Goal: Information Seeking & Learning: Learn about a topic

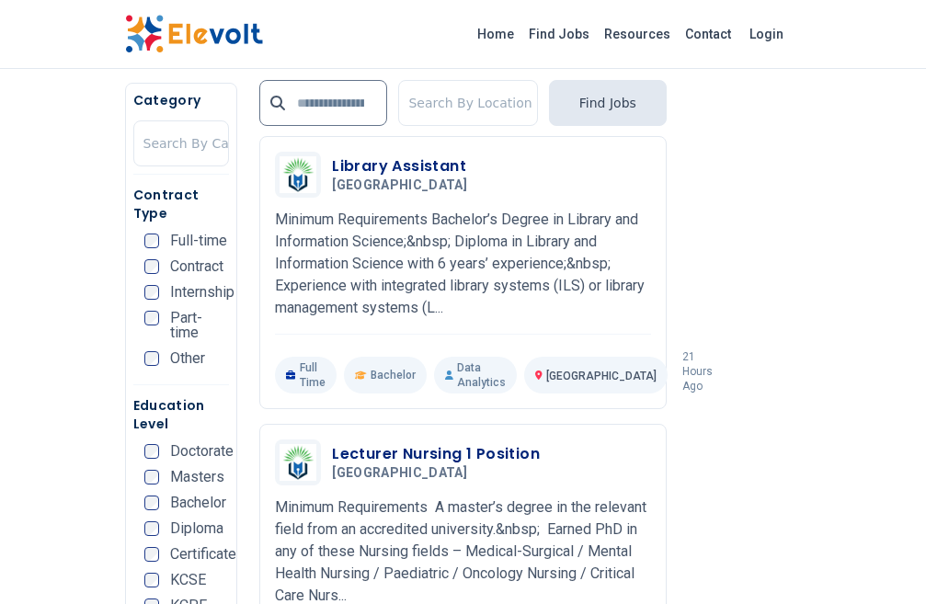
scroll to position [2944, 0]
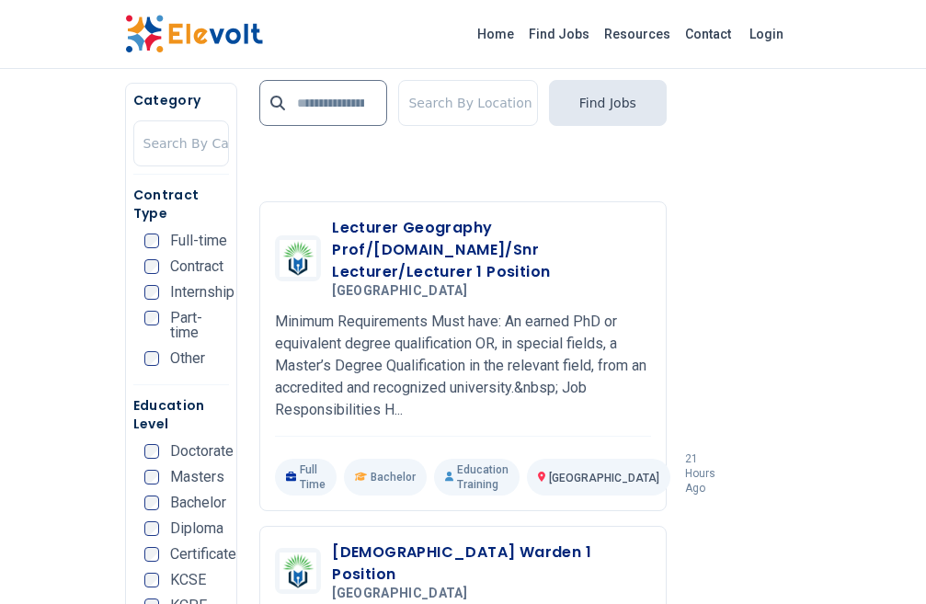
scroll to position [3404, 0]
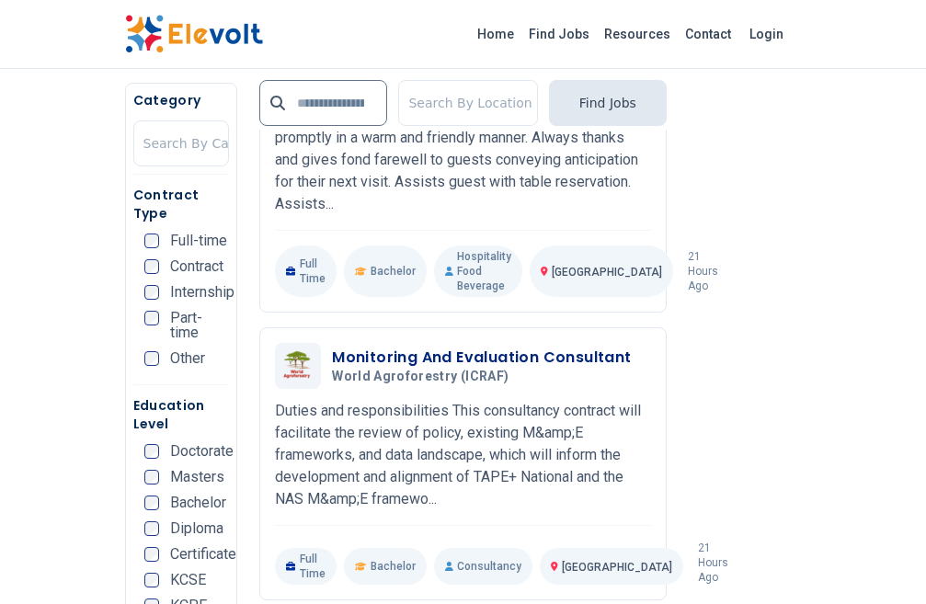
scroll to position [4232, 0]
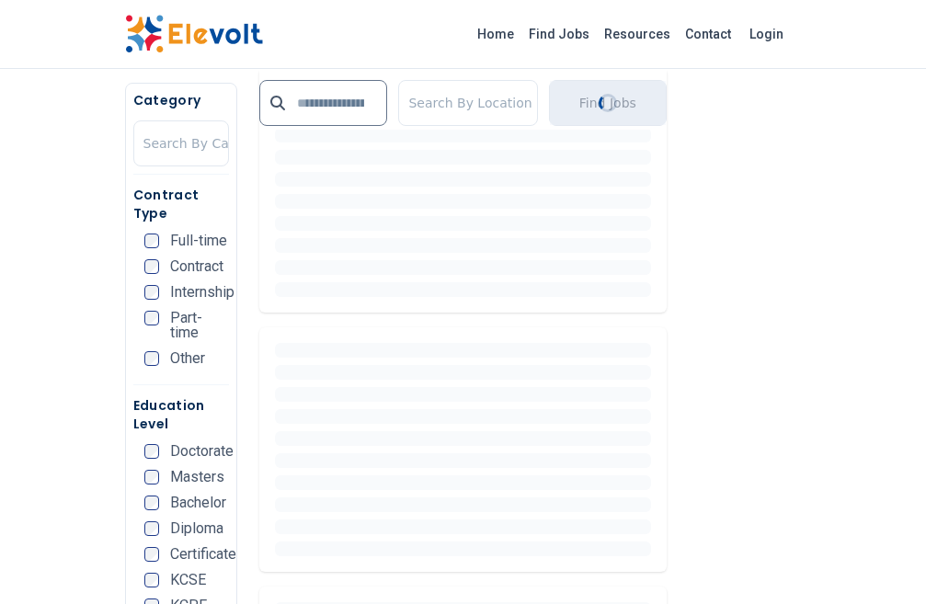
scroll to position [0, 0]
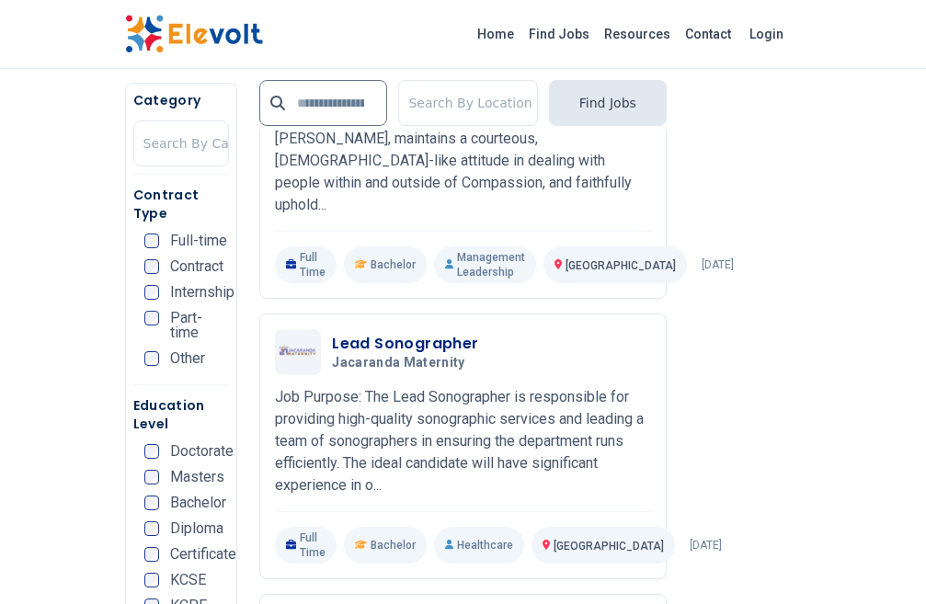
scroll to position [2392, 0]
click at [309, 99] on input "text" at bounding box center [323, 103] width 128 height 46
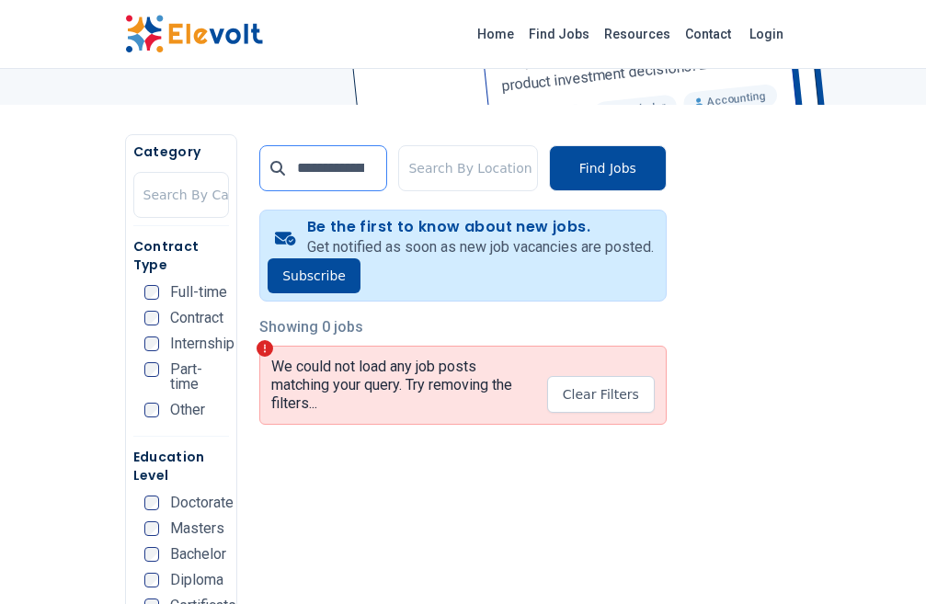
scroll to position [368, 0]
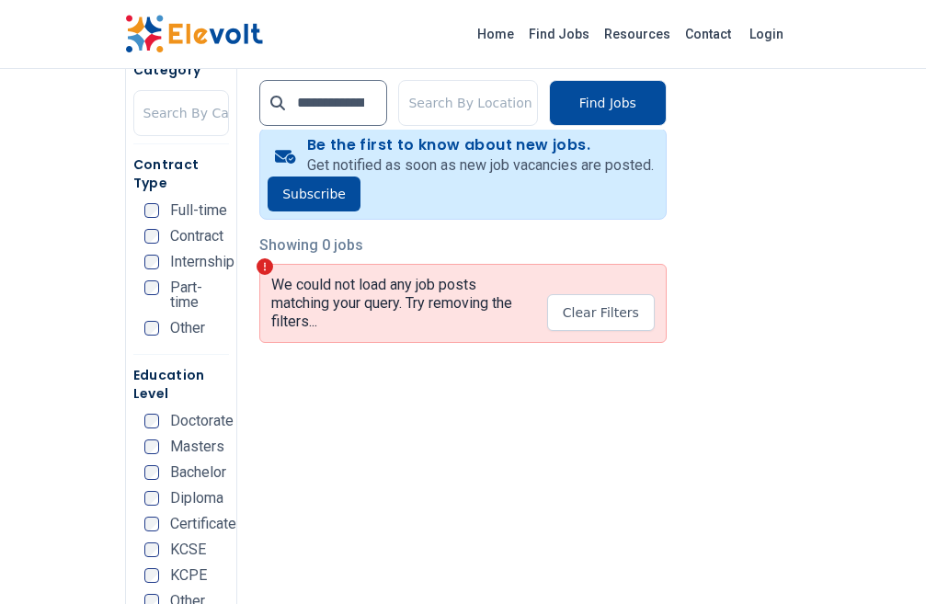
click at [170, 281] on span "Part-time" at bounding box center [200, 295] width 60 height 29
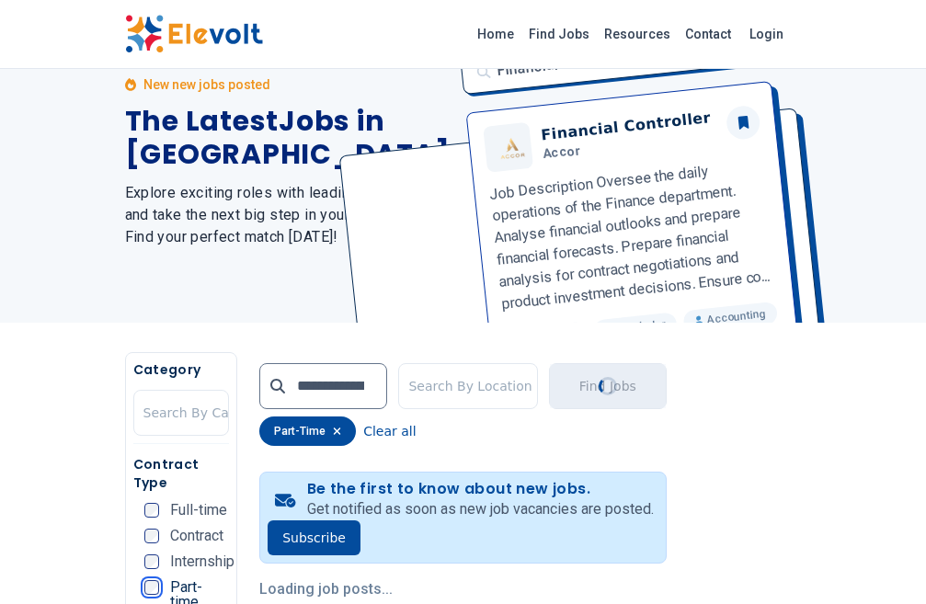
scroll to position [0, 0]
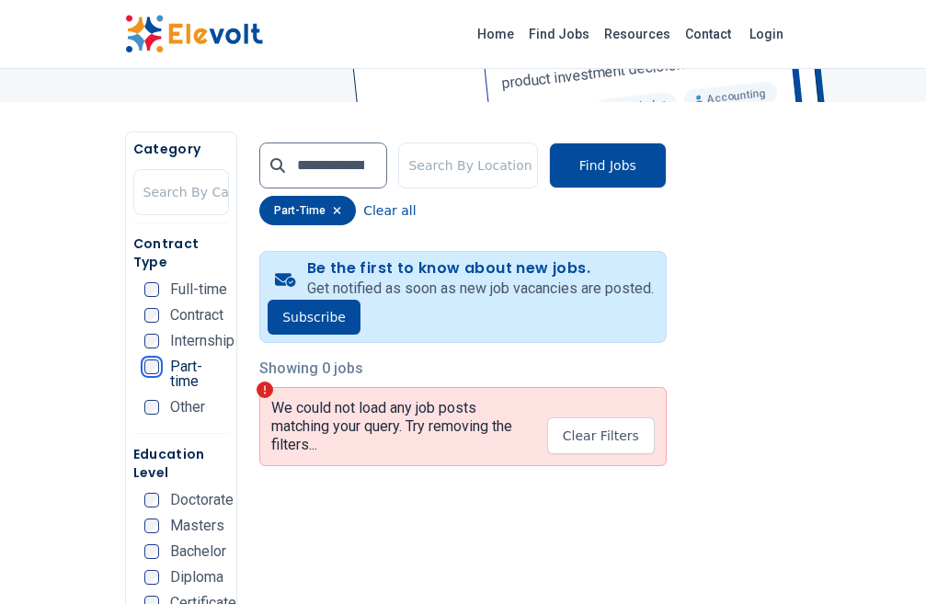
scroll to position [368, 0]
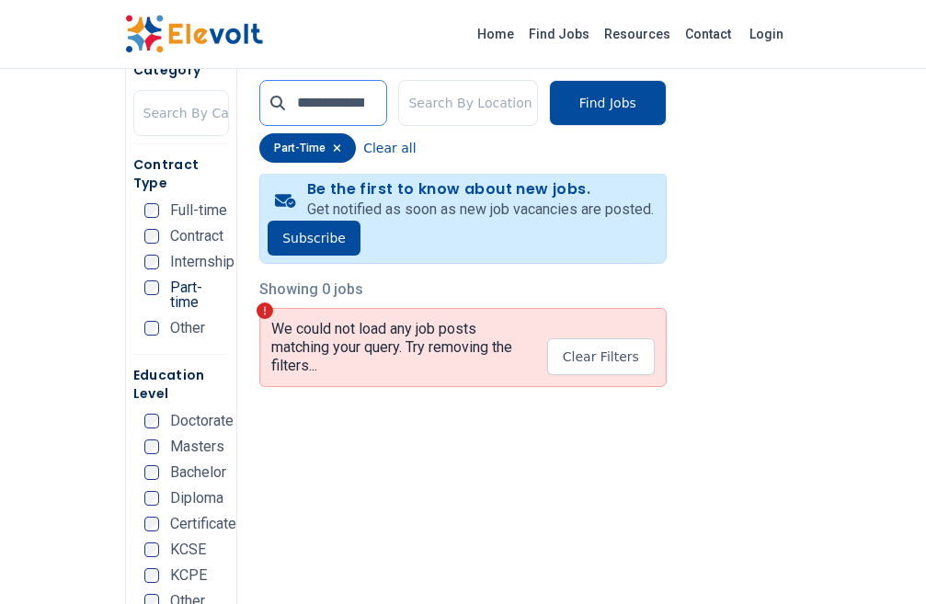
click at [359, 100] on input "**********" at bounding box center [323, 103] width 128 height 46
type input "*"
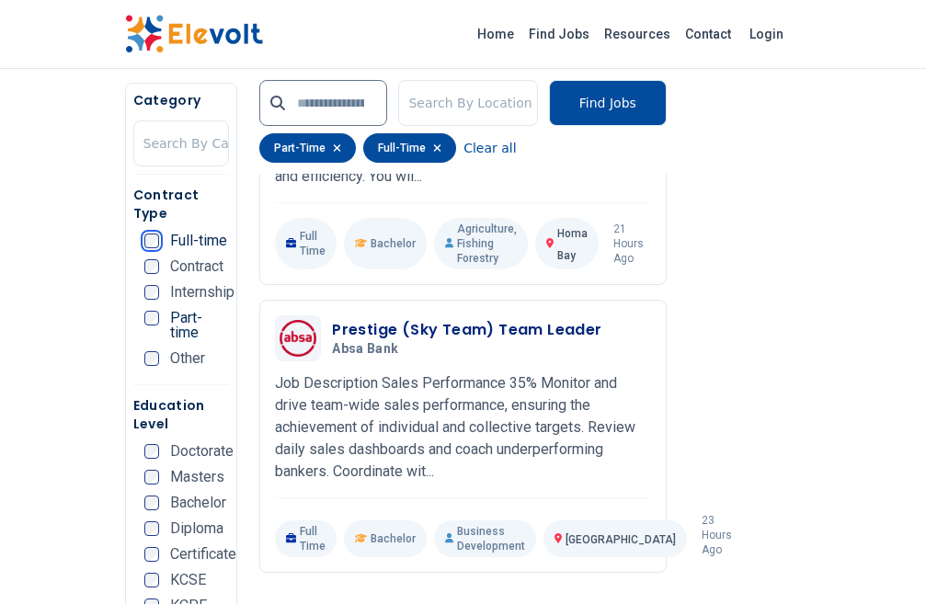
scroll to position [4048, 0]
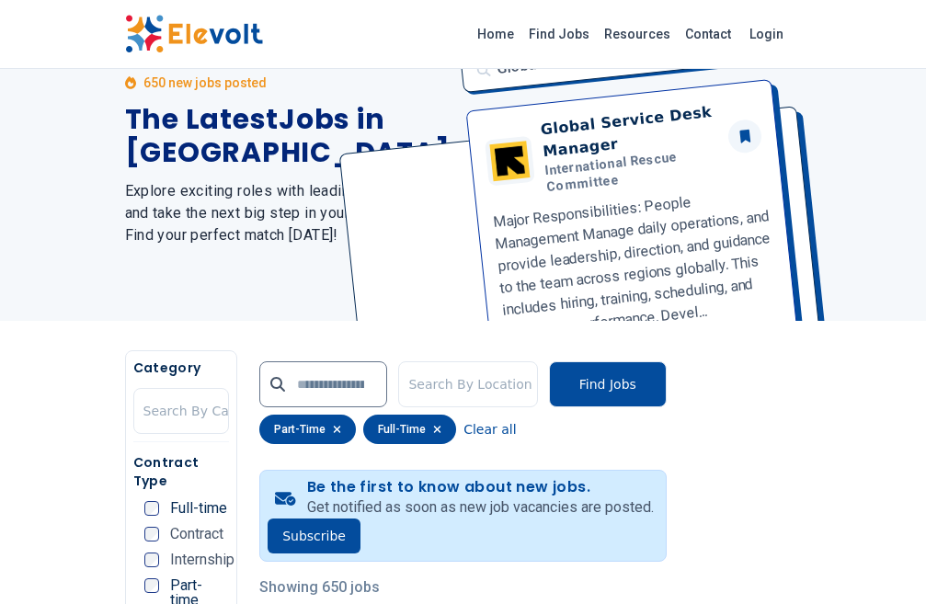
scroll to position [368, 0]
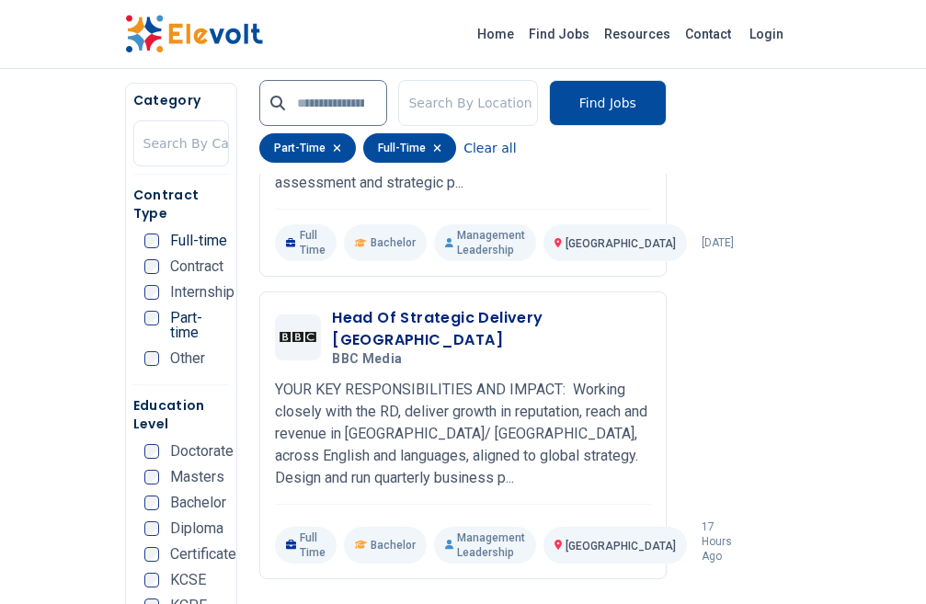
scroll to position [4048, 0]
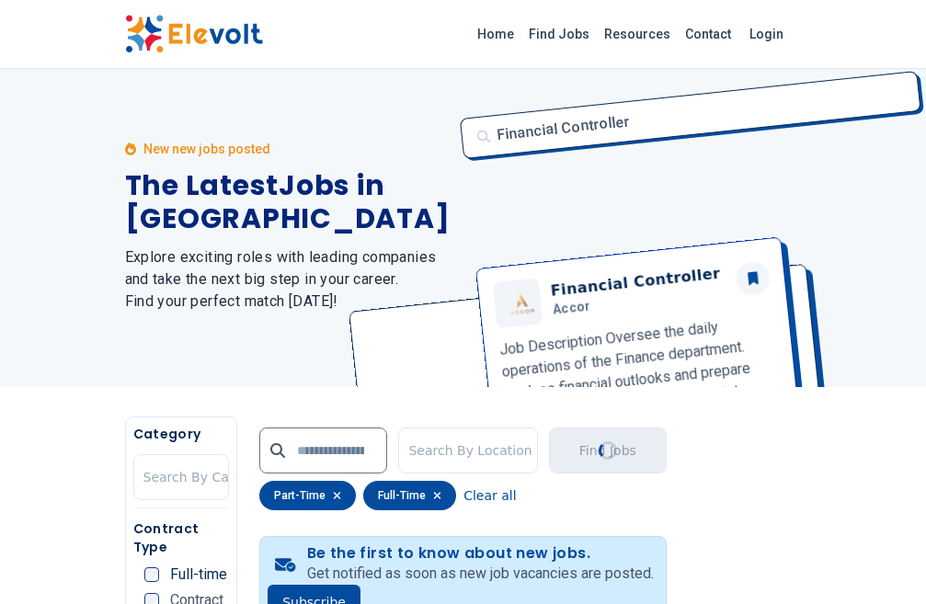
scroll to position [0, 0]
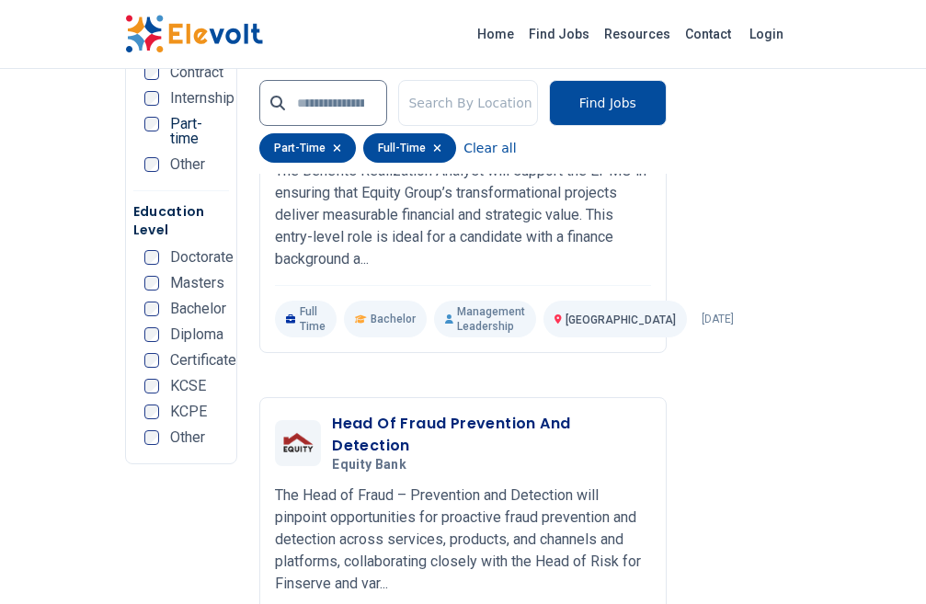
scroll to position [4140, 0]
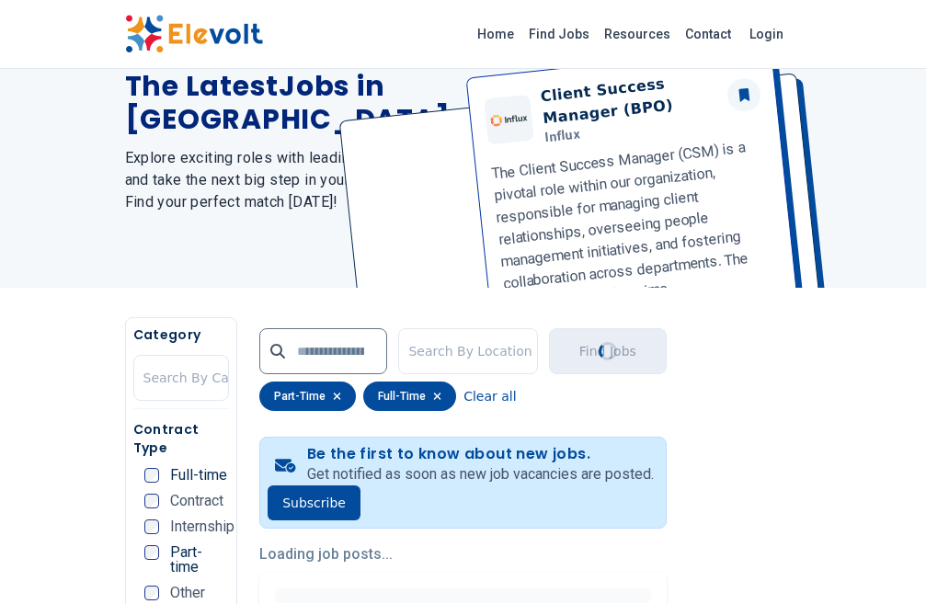
scroll to position [0, 0]
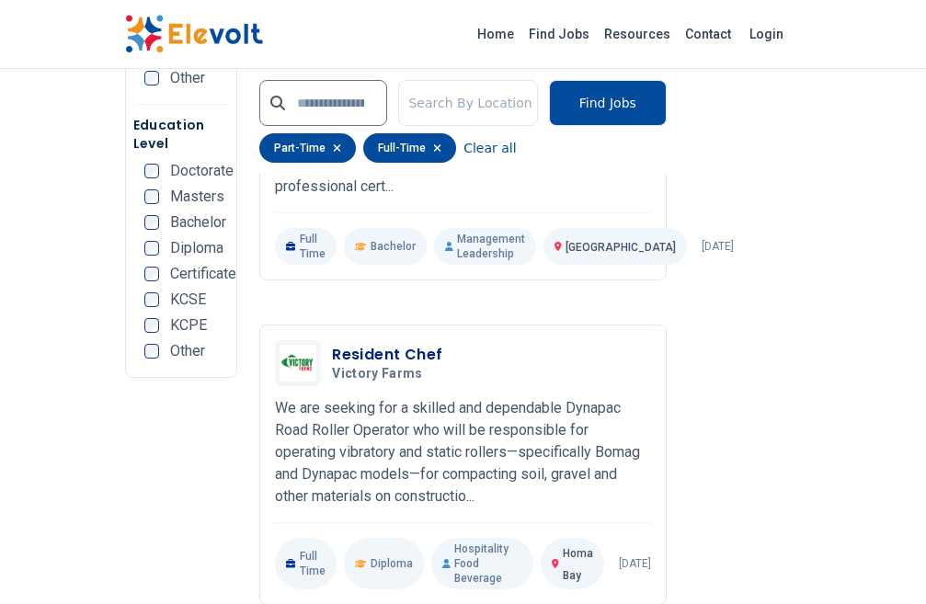
scroll to position [4140, 0]
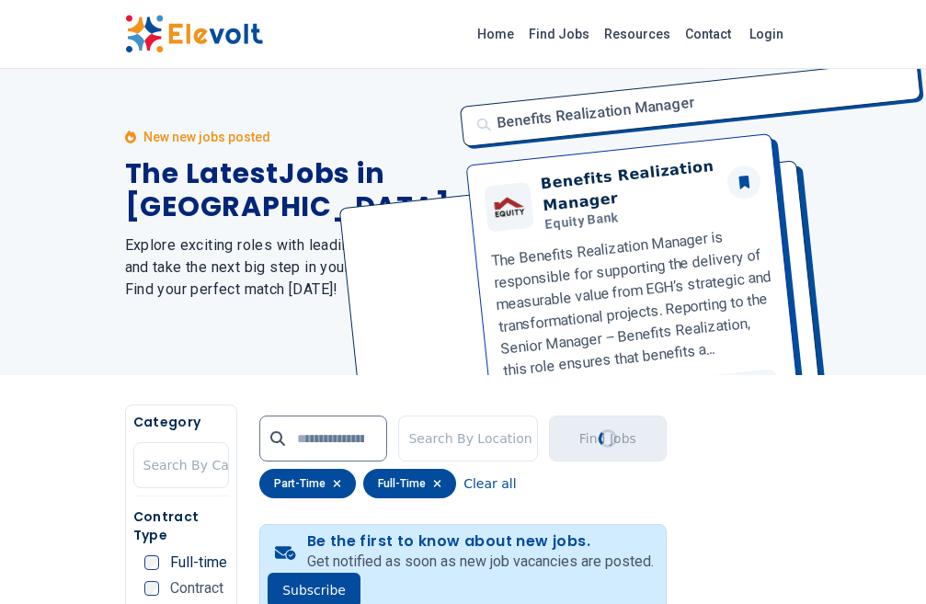
scroll to position [0, 0]
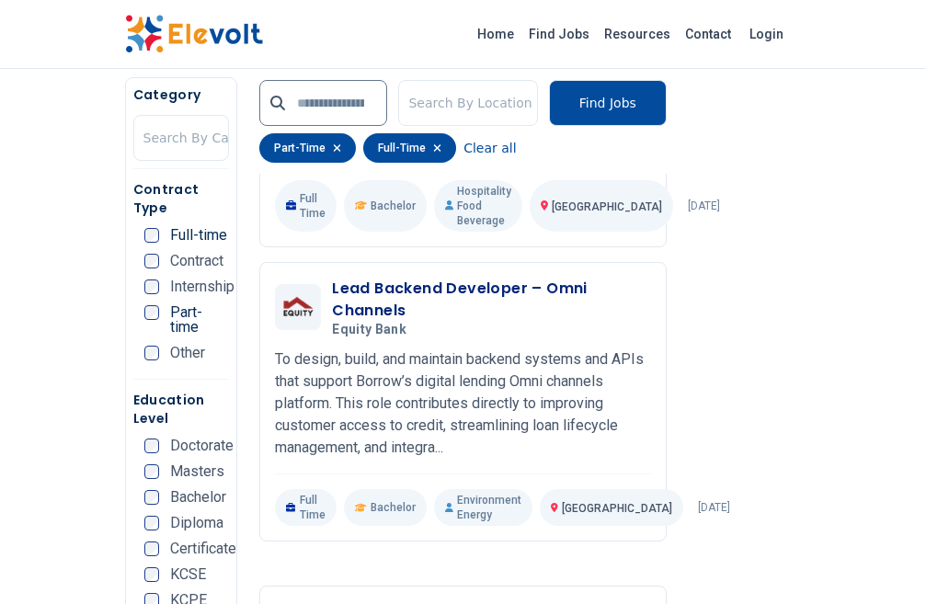
scroll to position [3956, 0]
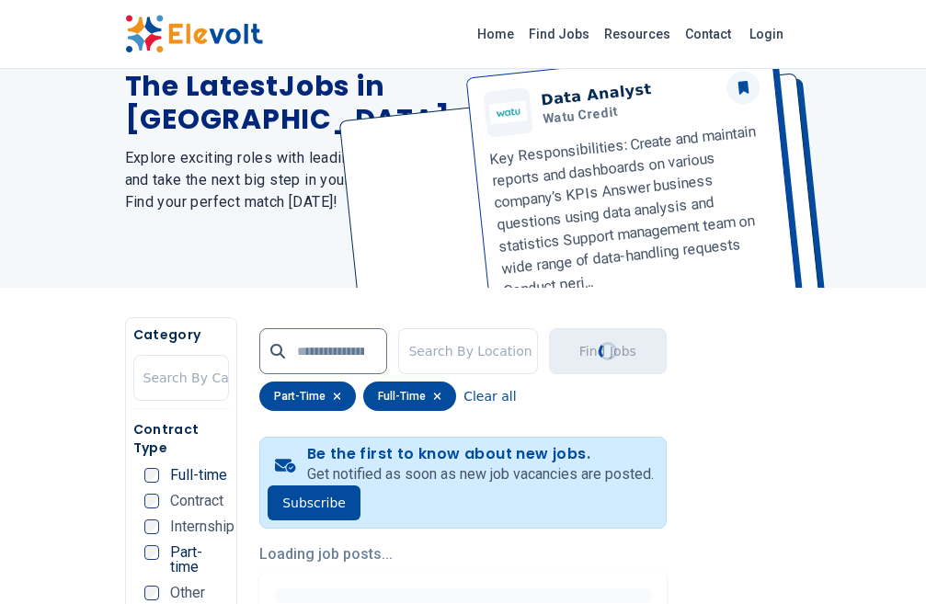
scroll to position [0, 0]
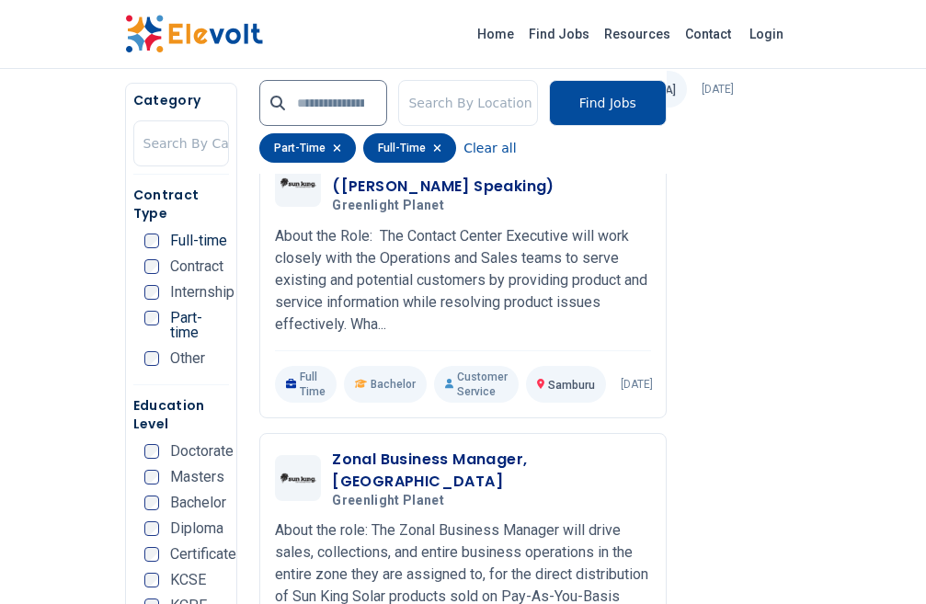
scroll to position [3486, 0]
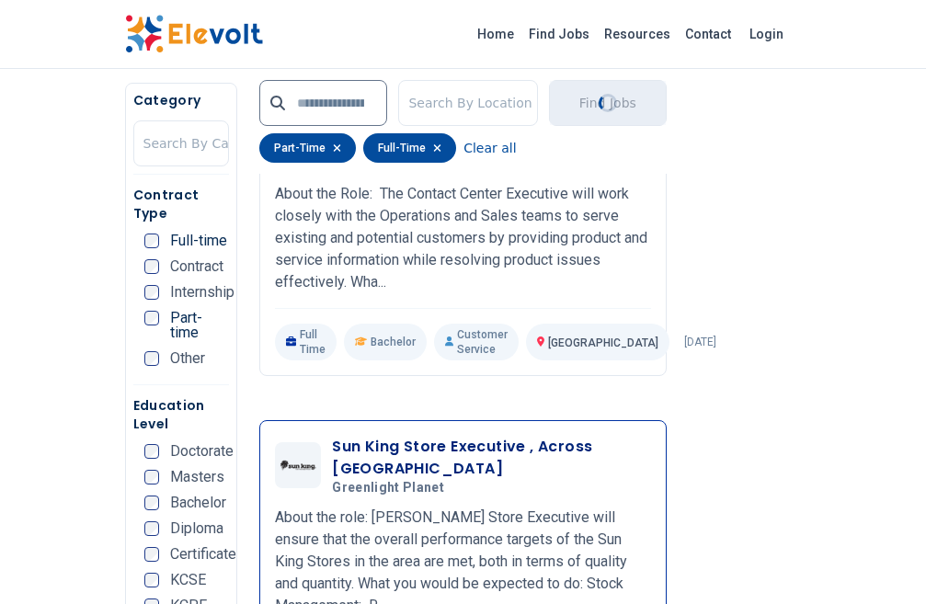
scroll to position [4130, 0]
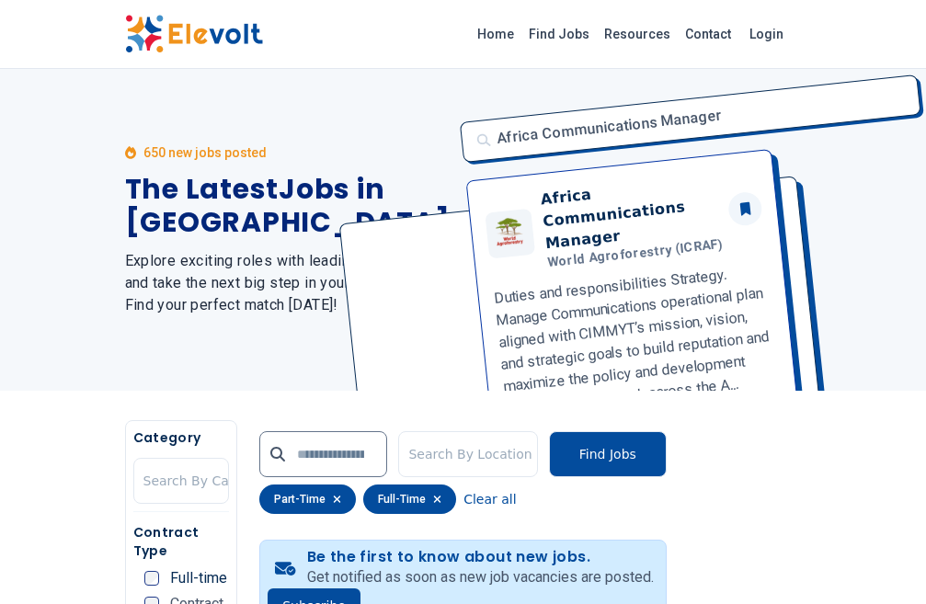
scroll to position [368, 0]
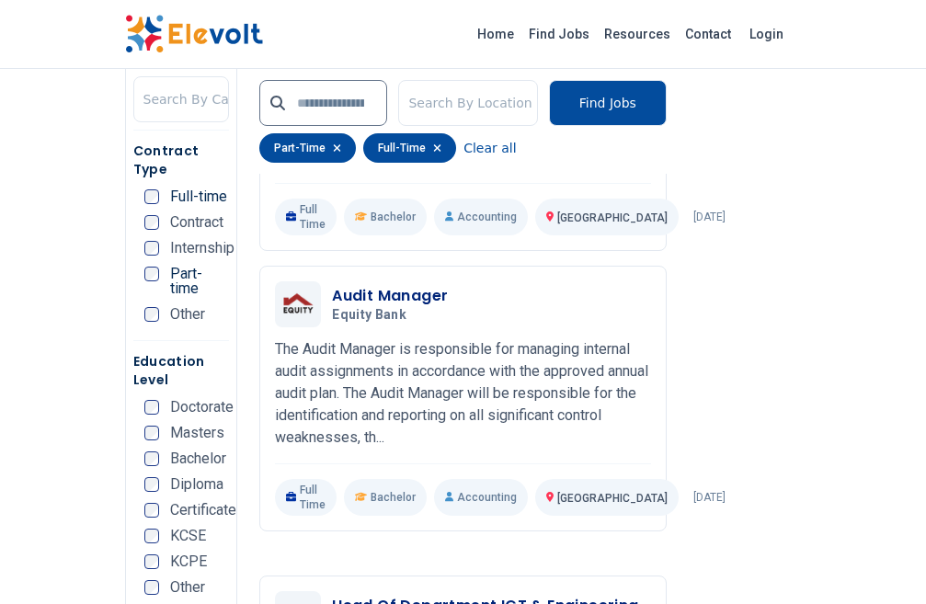
scroll to position [3956, 0]
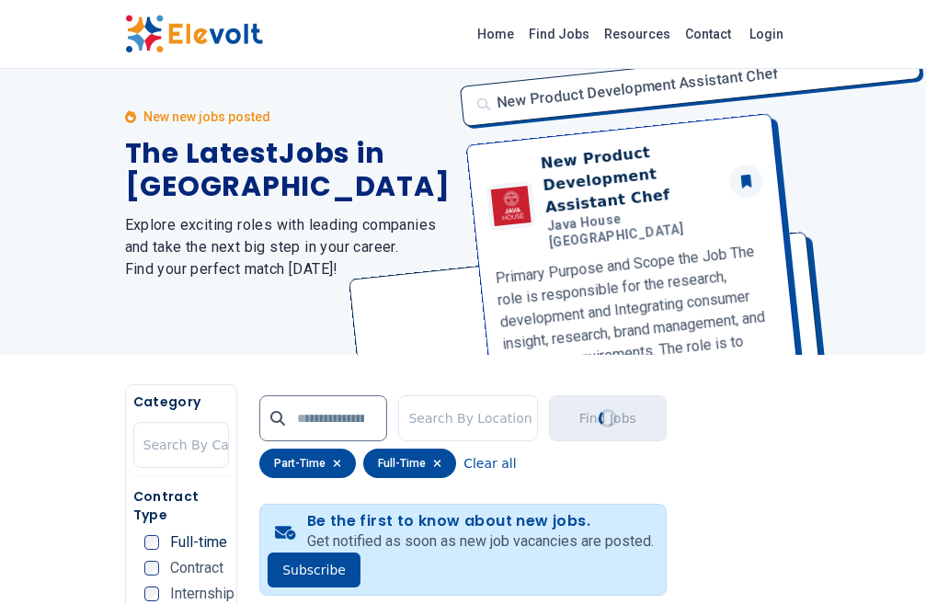
scroll to position [0, 0]
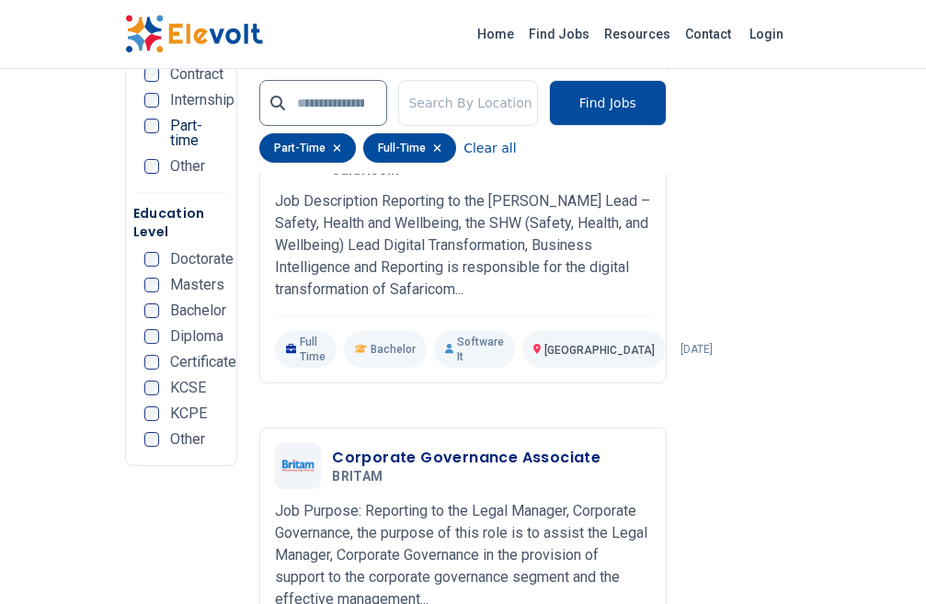
scroll to position [4140, 0]
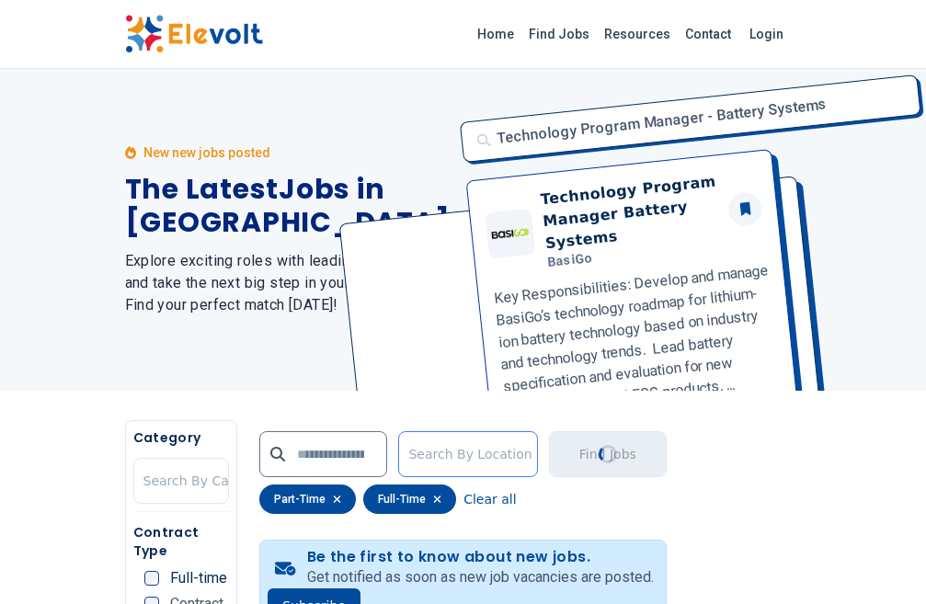
scroll to position [276, 0]
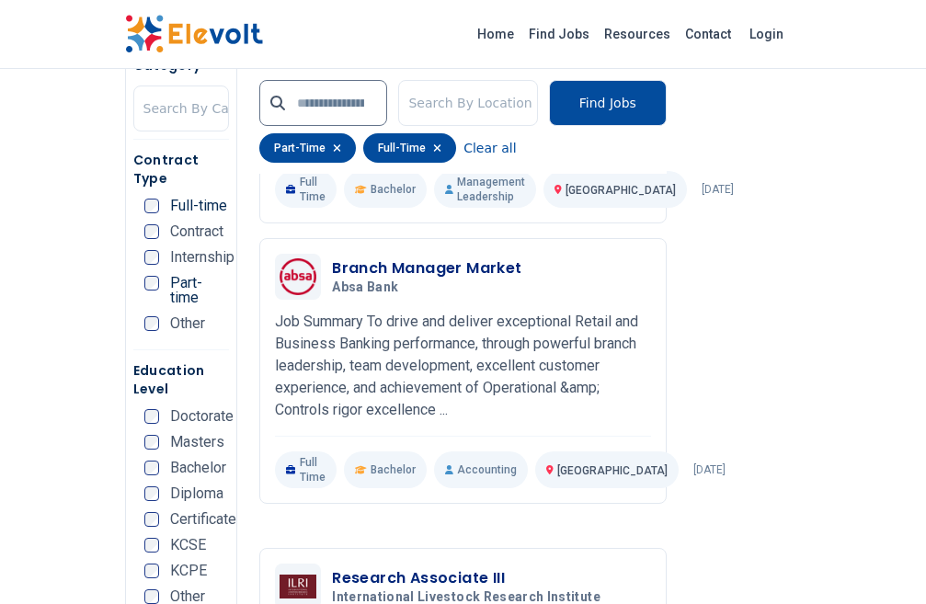
scroll to position [3956, 0]
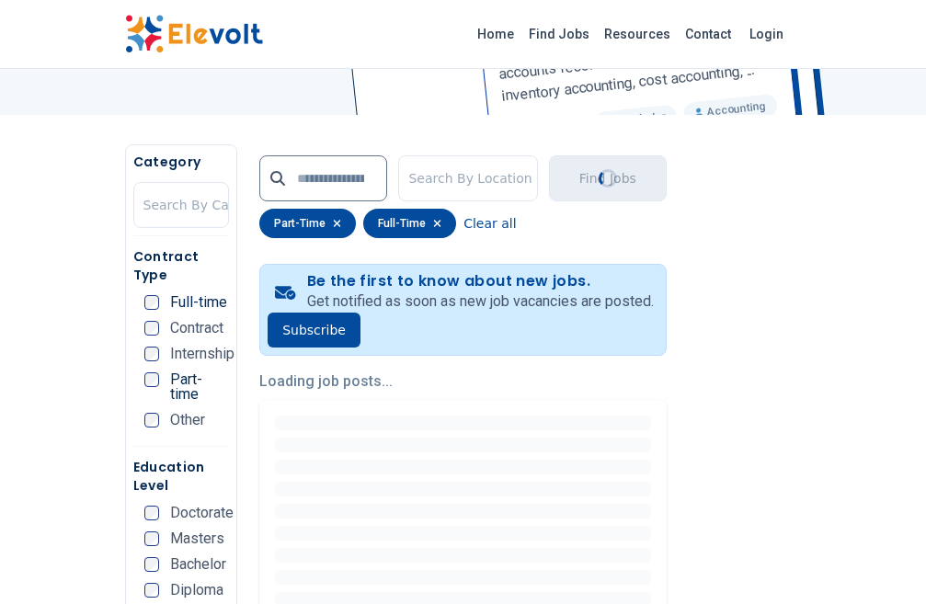
scroll to position [368, 0]
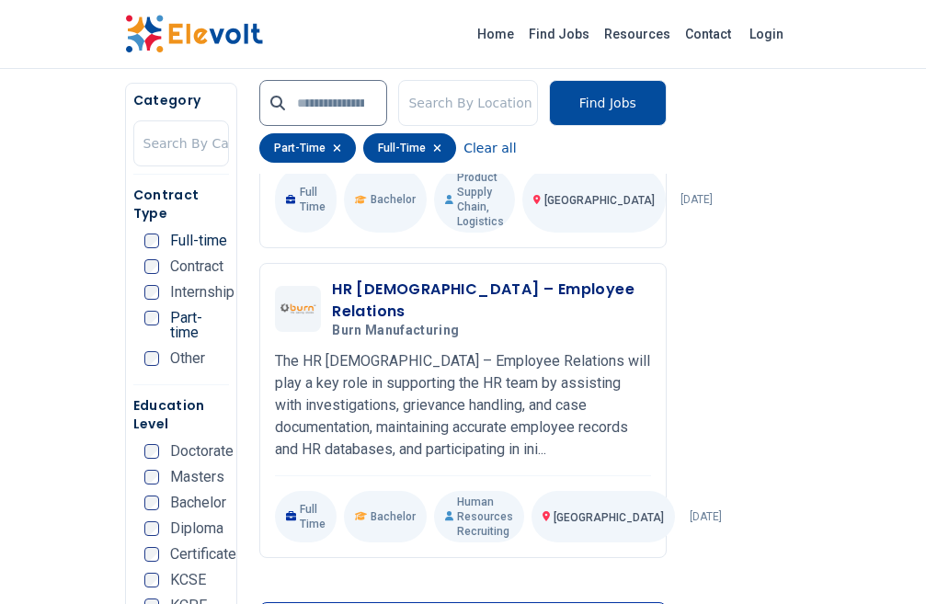
scroll to position [4048, 0]
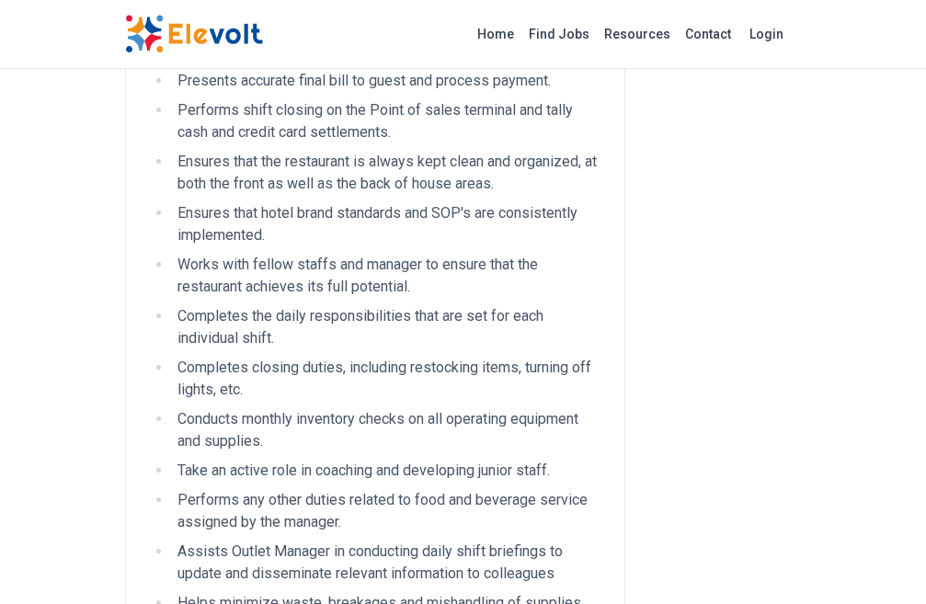
scroll to position [1104, 0]
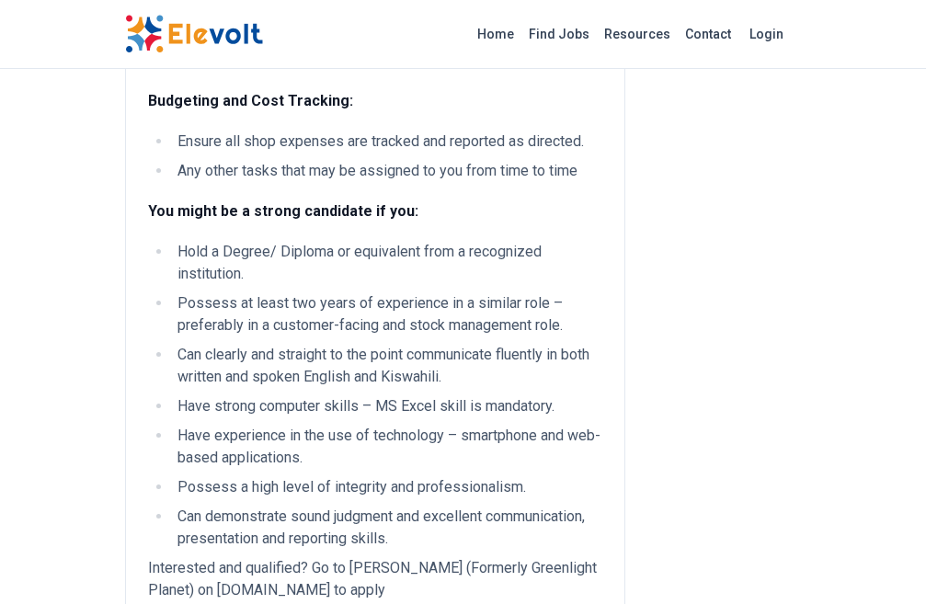
scroll to position [1288, 0]
